Goal: Transaction & Acquisition: Purchase product/service

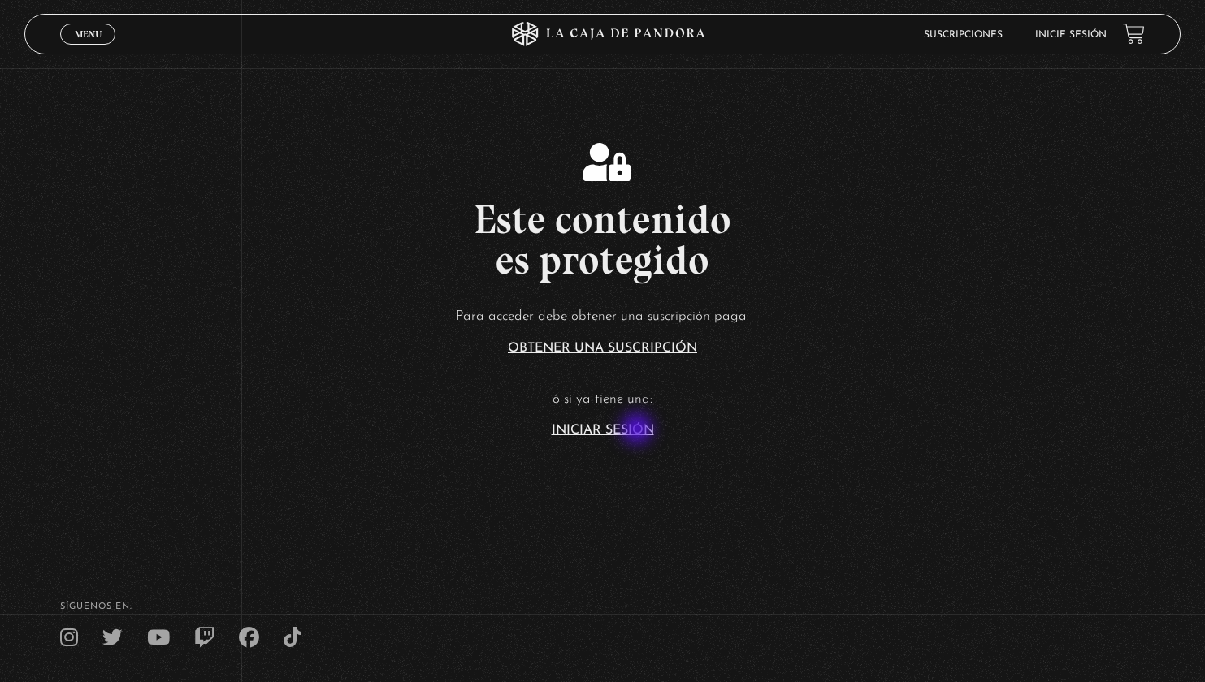
click at [639, 431] on link "Iniciar Sesión" at bounding box center [603, 430] width 102 height 13
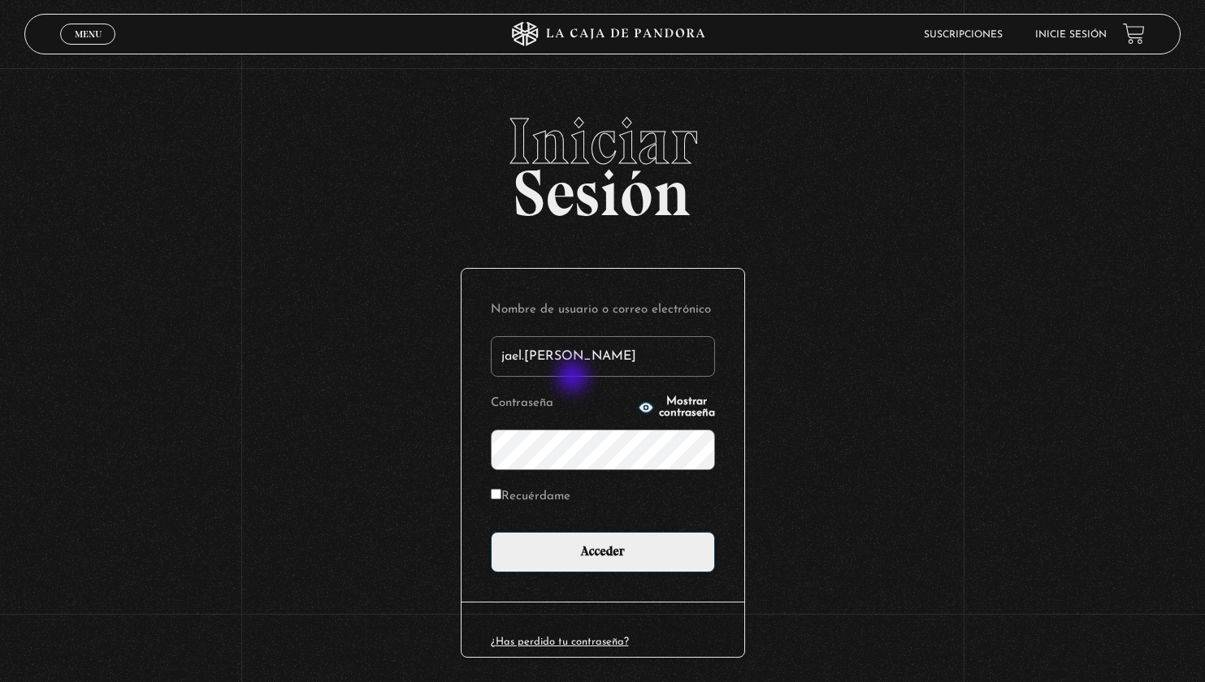
type input "jael.lopez"
click at [608, 551] on input "Acceder" at bounding box center [603, 552] width 224 height 41
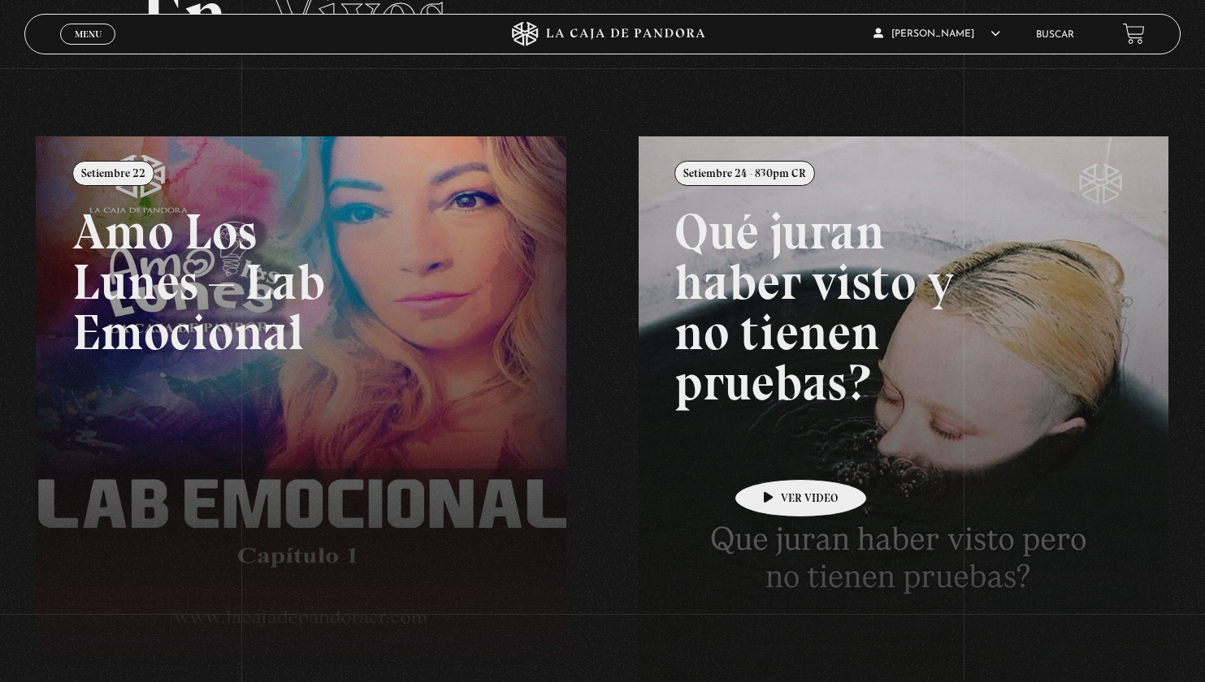
scroll to position [140, 0]
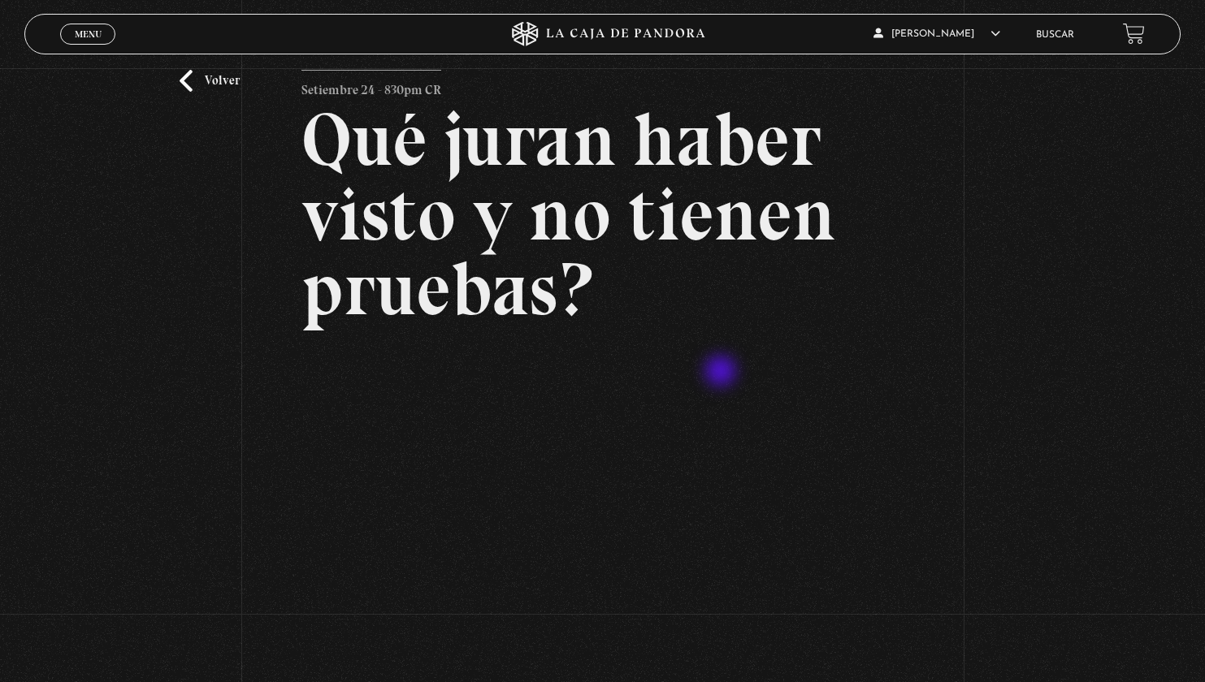
scroll to position [169, 0]
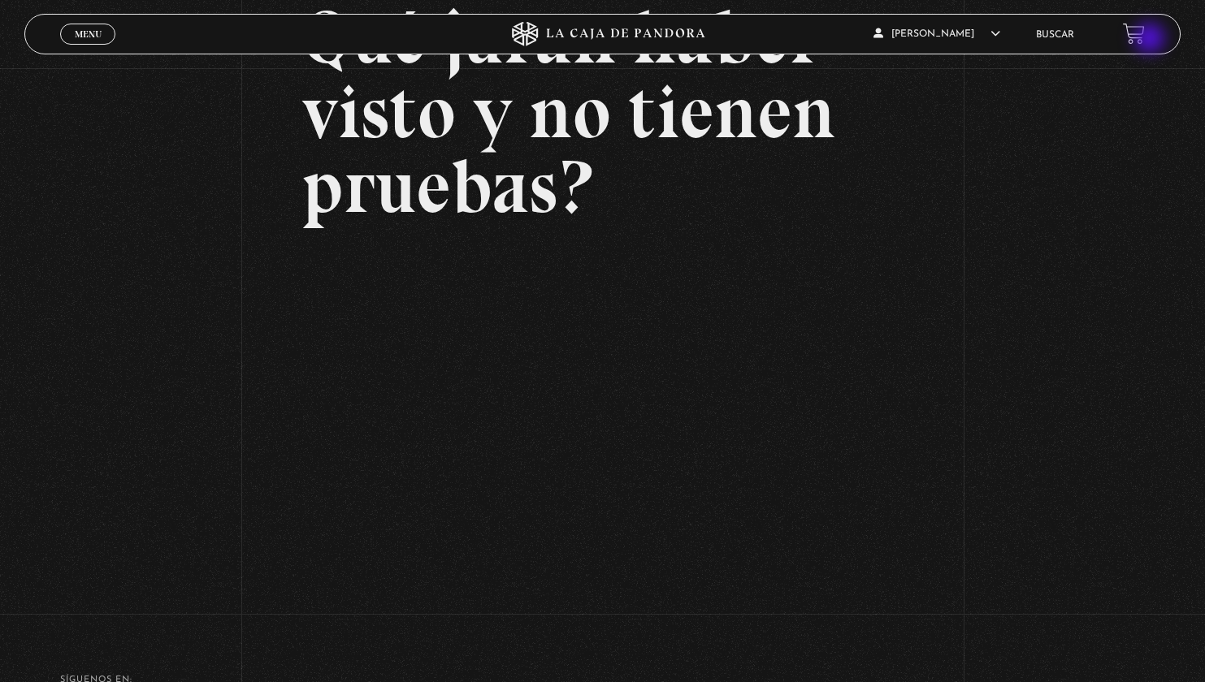
click at [1145, 40] on link at bounding box center [1134, 34] width 22 height 22
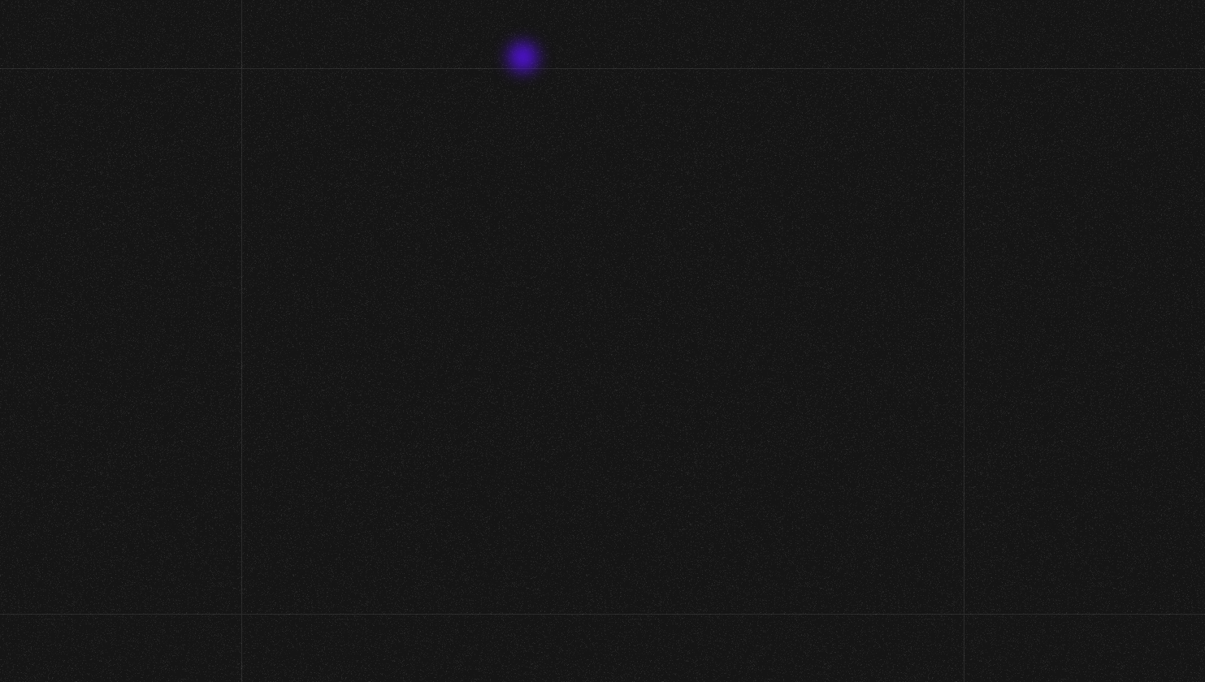
scroll to position [169, 0]
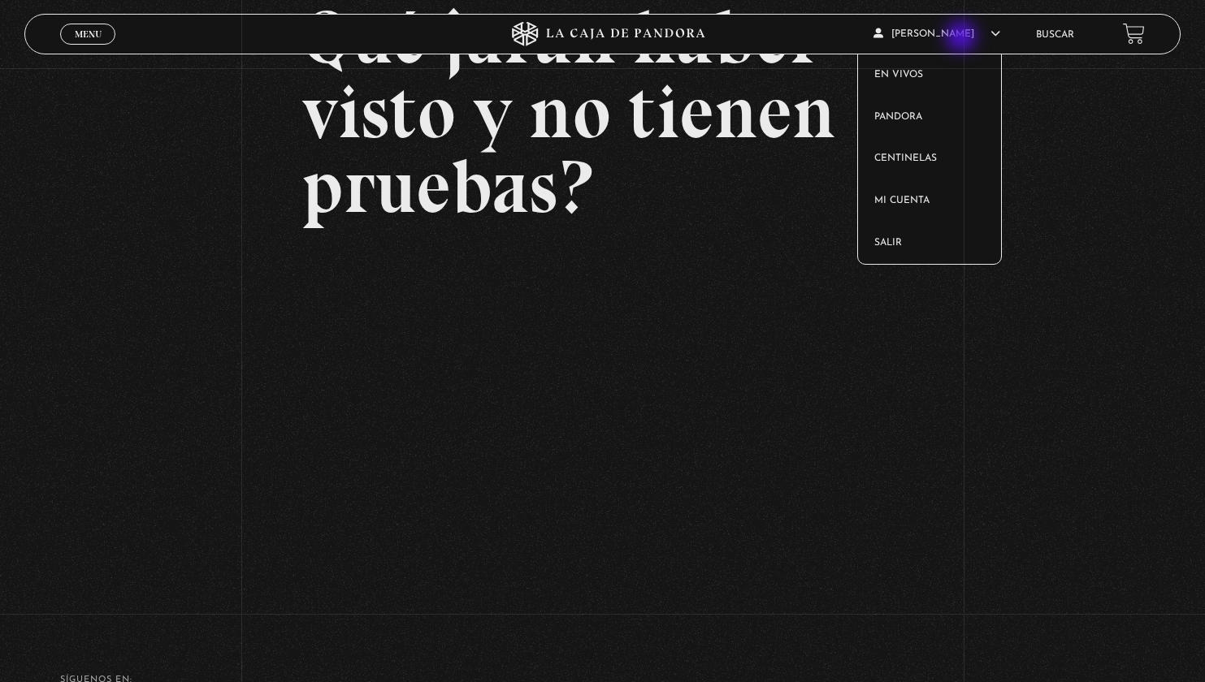
click at [963, 38] on span "[PERSON_NAME]" at bounding box center [936, 34] width 127 height 10
click at [900, 240] on link "Salir" at bounding box center [929, 244] width 143 height 42
